Goal: Task Accomplishment & Management: Use online tool/utility

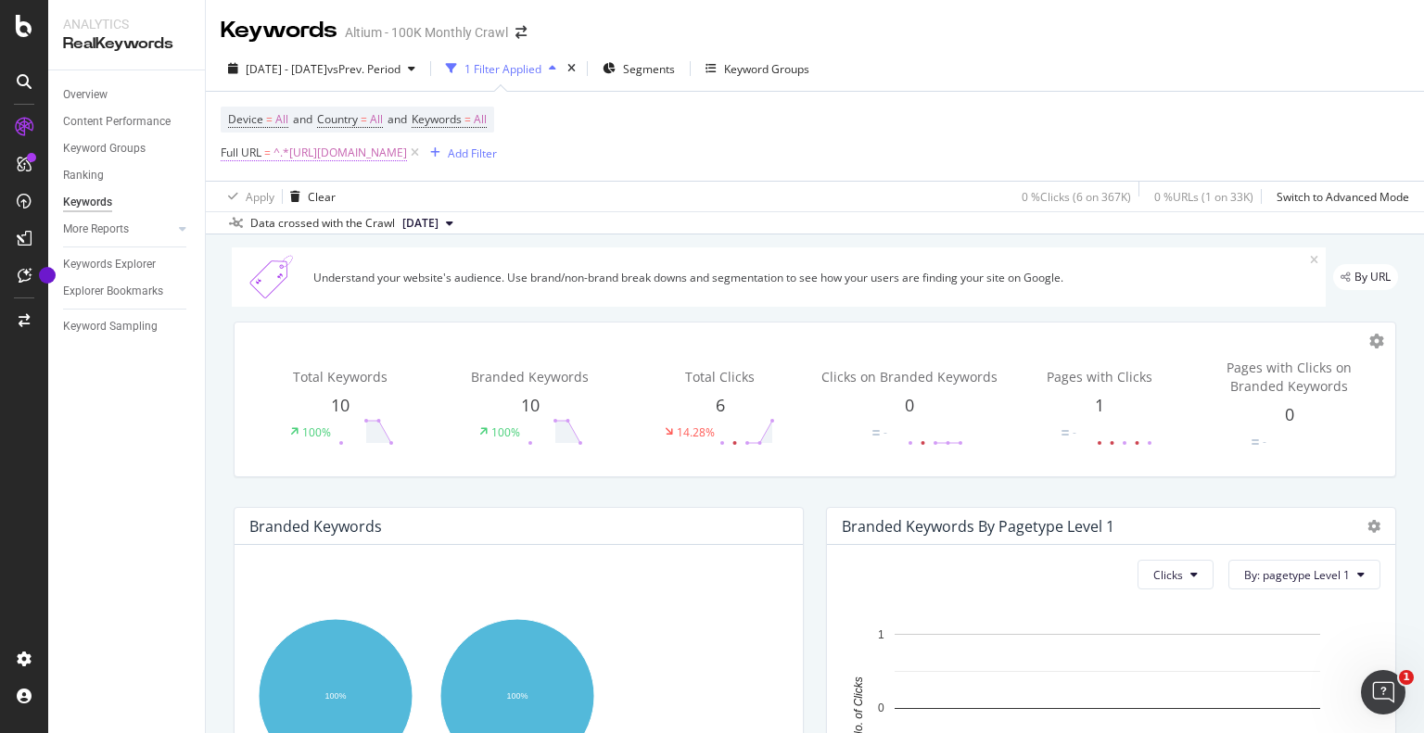
click at [407, 158] on span "^.*[URL][DOMAIN_NAME]" at bounding box center [339, 153] width 133 height 26
click at [311, 217] on input "[URL][DOMAIN_NAME]" at bounding box center [324, 230] width 175 height 30
paste input "[DOMAIN_NAME][URL]"
type input "[URL][DOMAIN_NAME]"
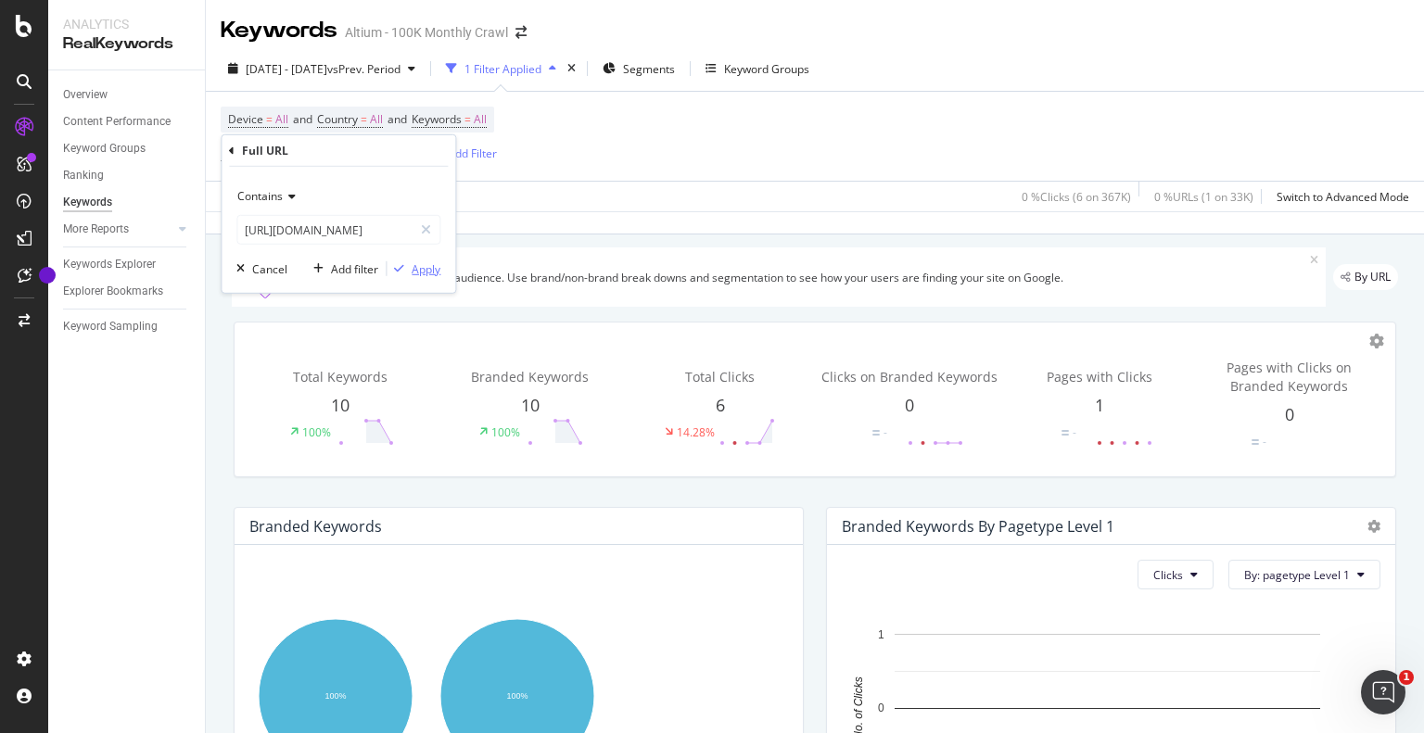
click at [424, 271] on div "Apply" at bounding box center [426, 268] width 29 height 16
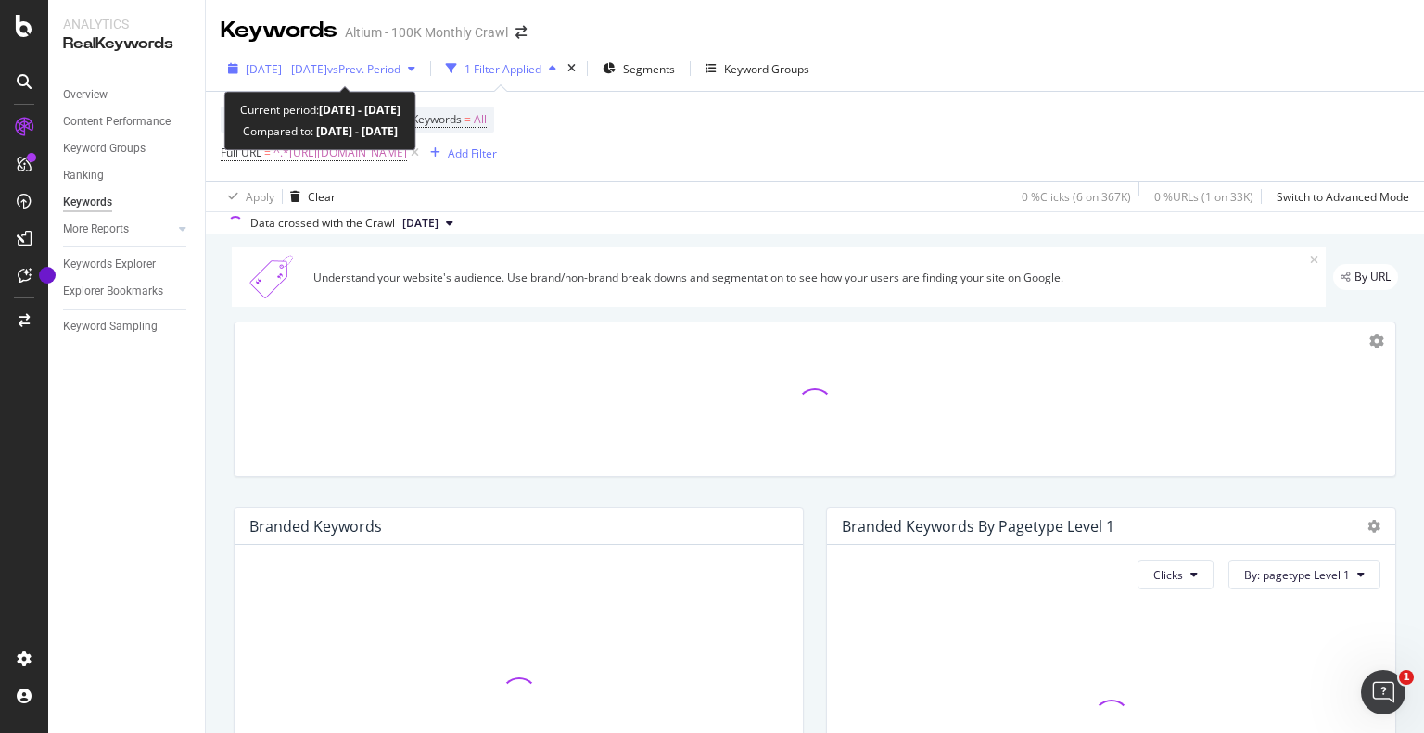
click at [315, 73] on span "[DATE] - [DATE]" at bounding box center [287, 69] width 82 height 16
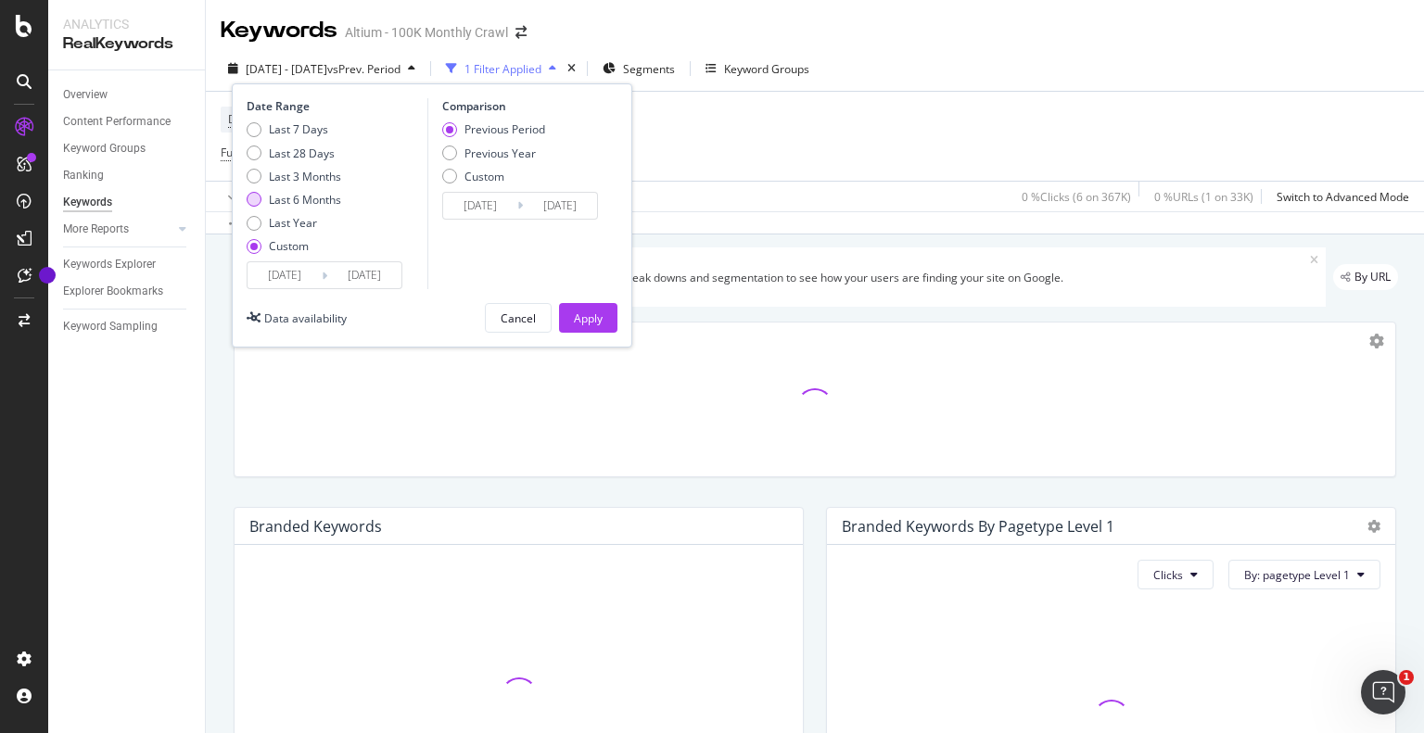
click at [314, 203] on div "Last 6 Months" at bounding box center [305, 200] width 72 height 16
type input "[DATE]"
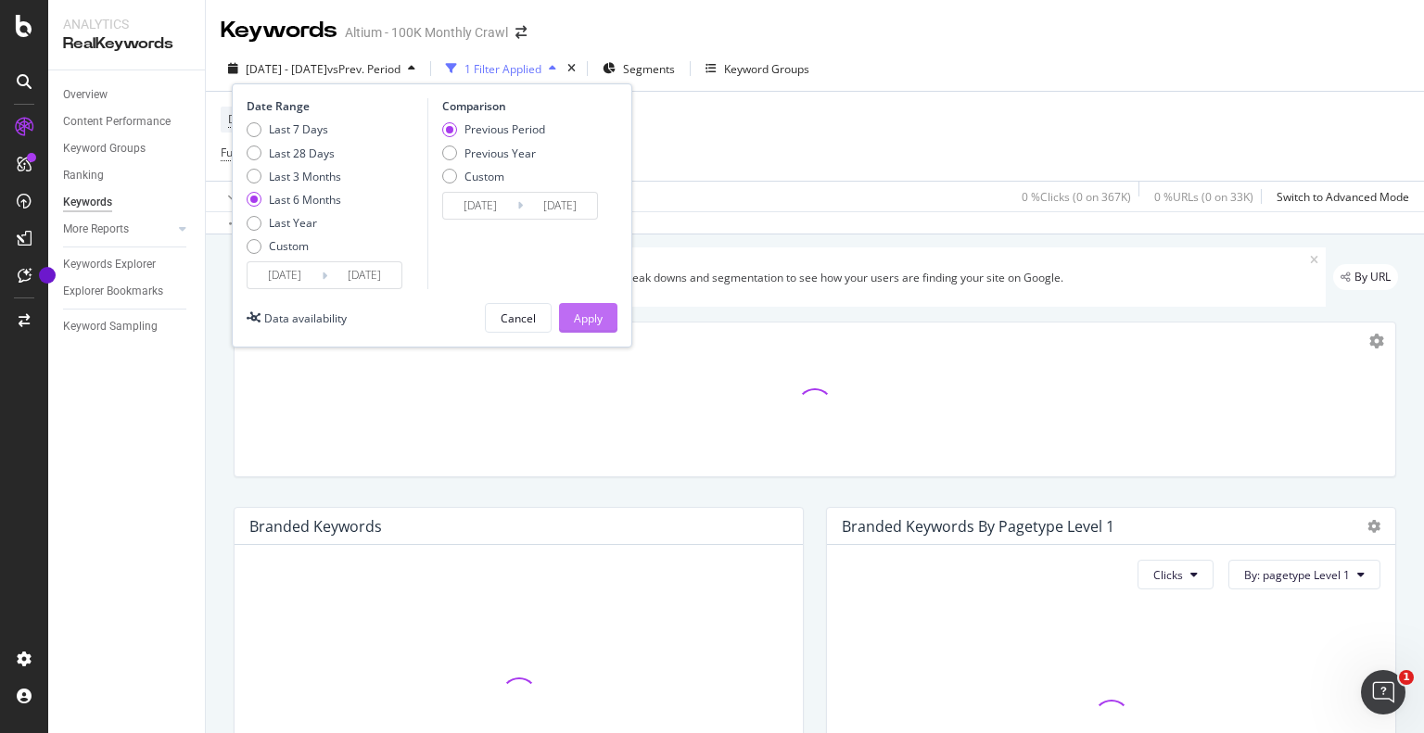
click at [574, 314] on div "Apply" at bounding box center [588, 318] width 29 height 16
